Goal: Transaction & Acquisition: Purchase product/service

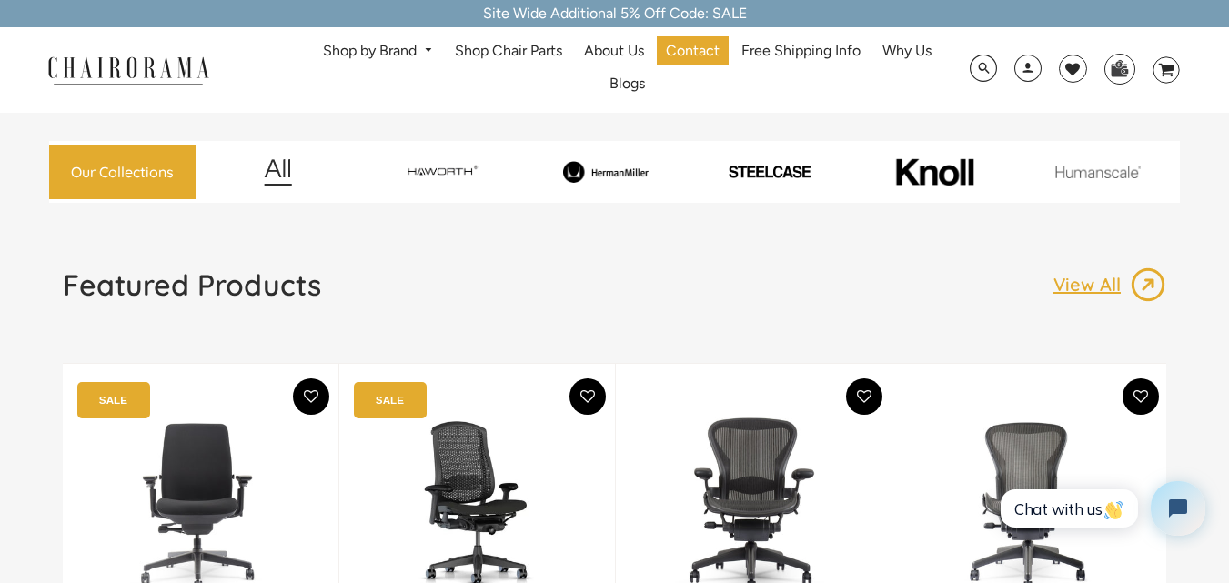
click at [1086, 178] on div at bounding box center [1098, 172] width 158 height 62
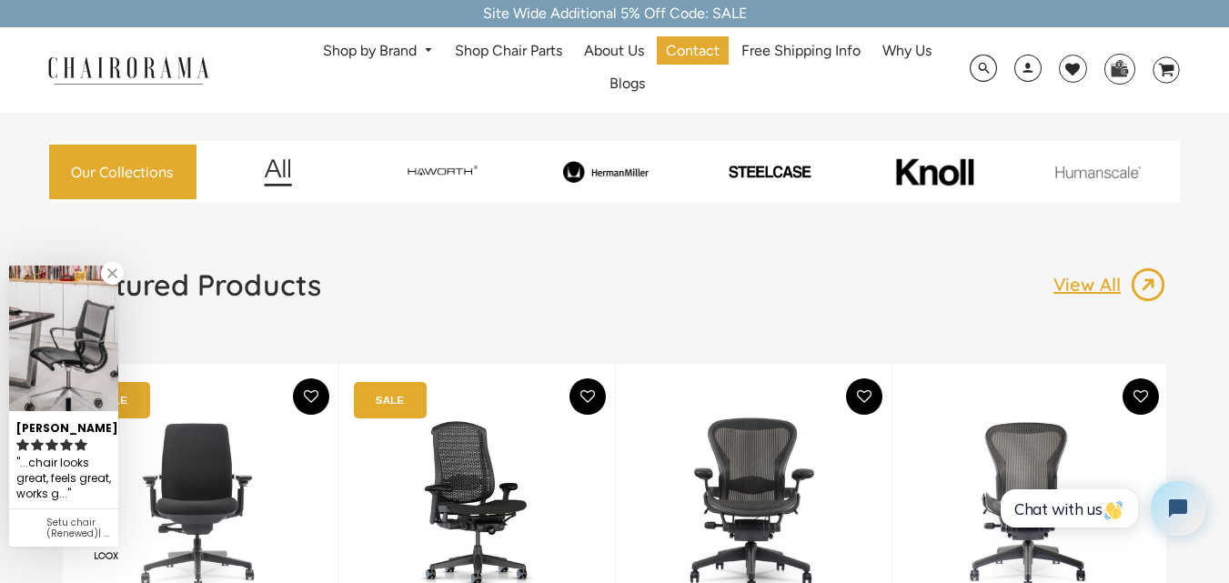
click at [1084, 178] on div at bounding box center [1098, 172] width 158 height 62
click at [1081, 168] on img at bounding box center [1098, 172] width 158 height 13
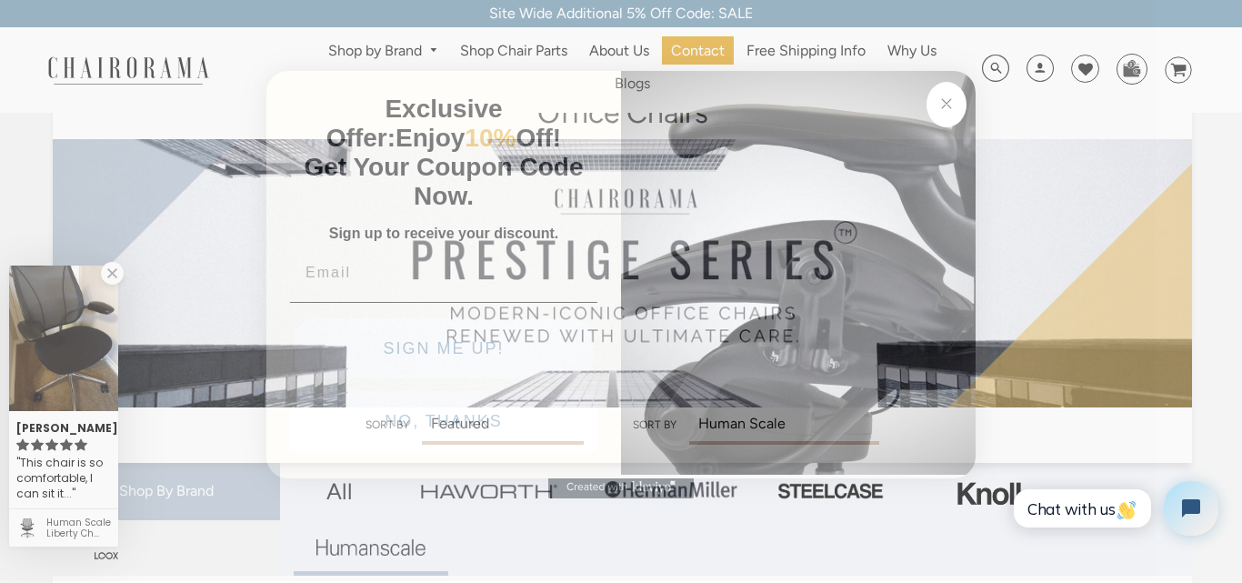
click at [930, 108] on button "Close dialog" at bounding box center [947, 104] width 40 height 45
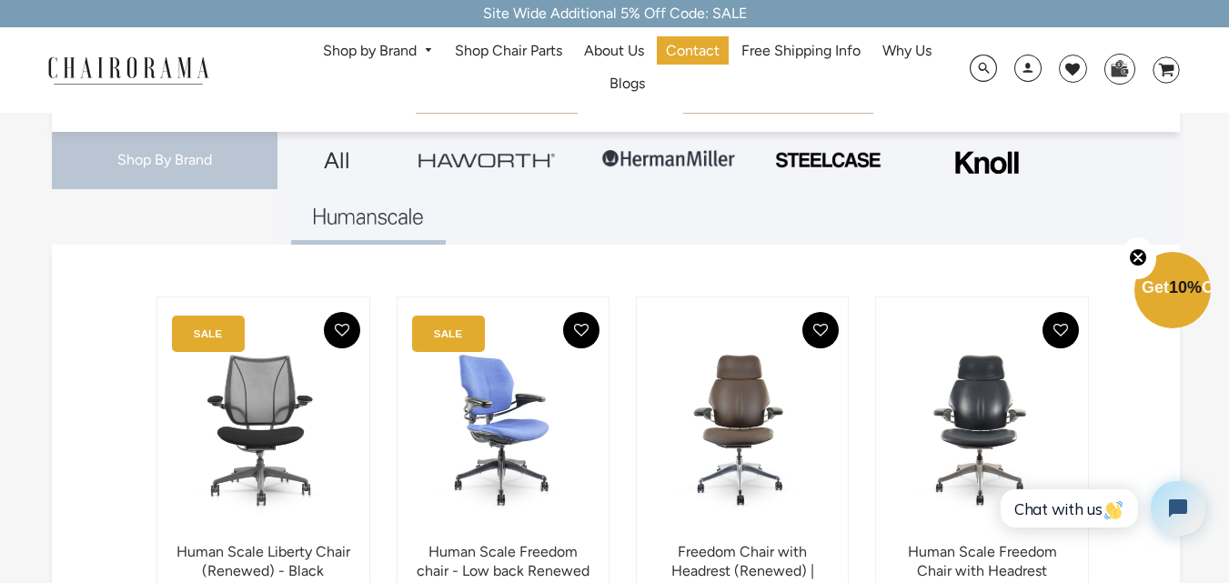
scroll to position [455, 0]
